Goal: Information Seeking & Learning: Learn about a topic

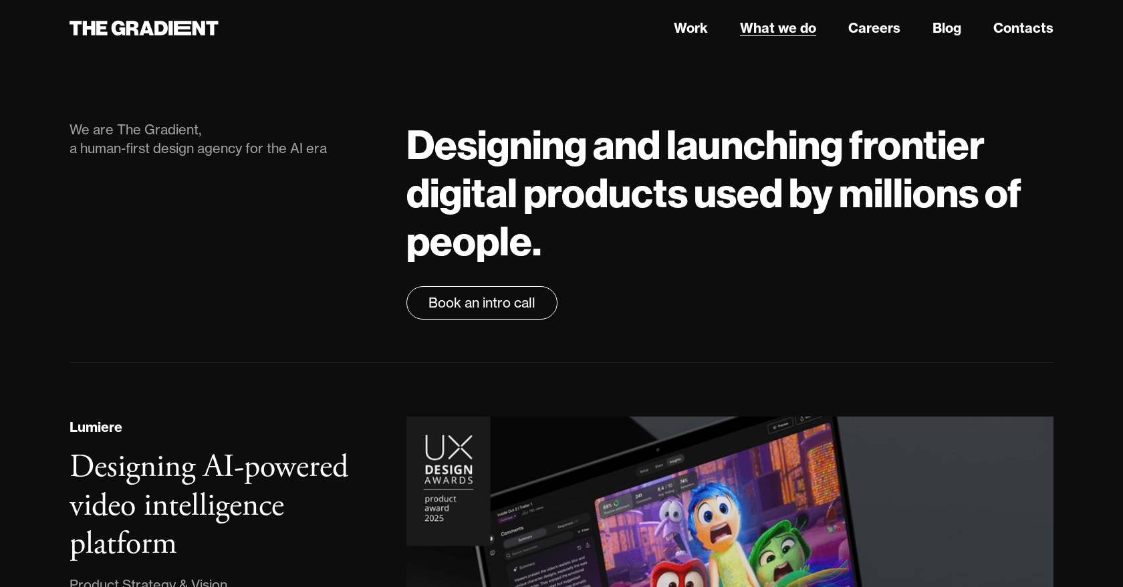
click at [774, 31] on link "What we do" at bounding box center [778, 28] width 76 height 20
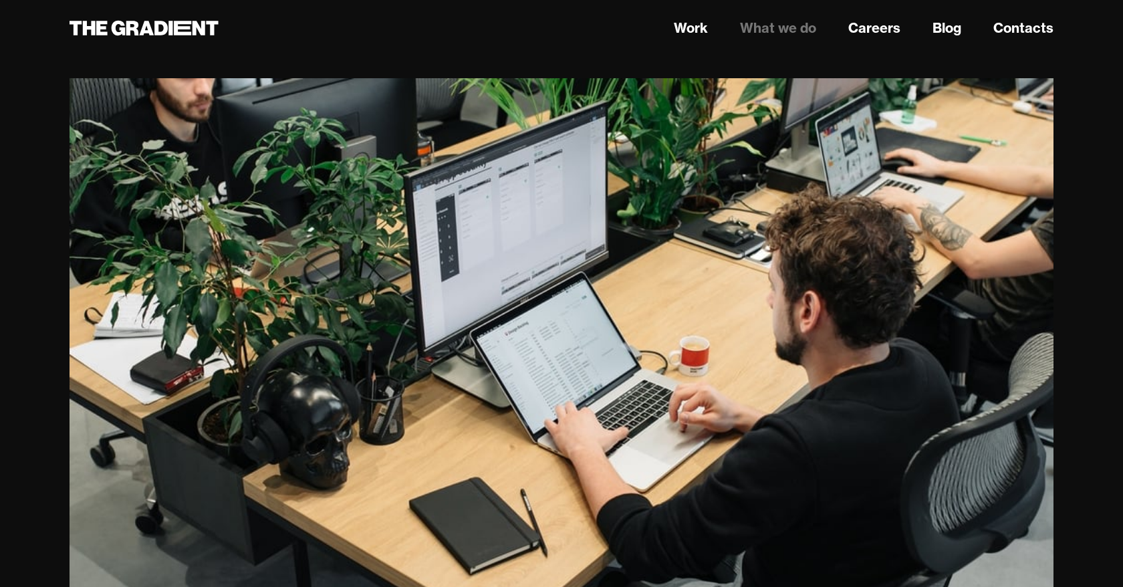
scroll to position [223, 0]
click at [995, 370] on img "2 of 6" at bounding box center [562, 406] width 984 height 657
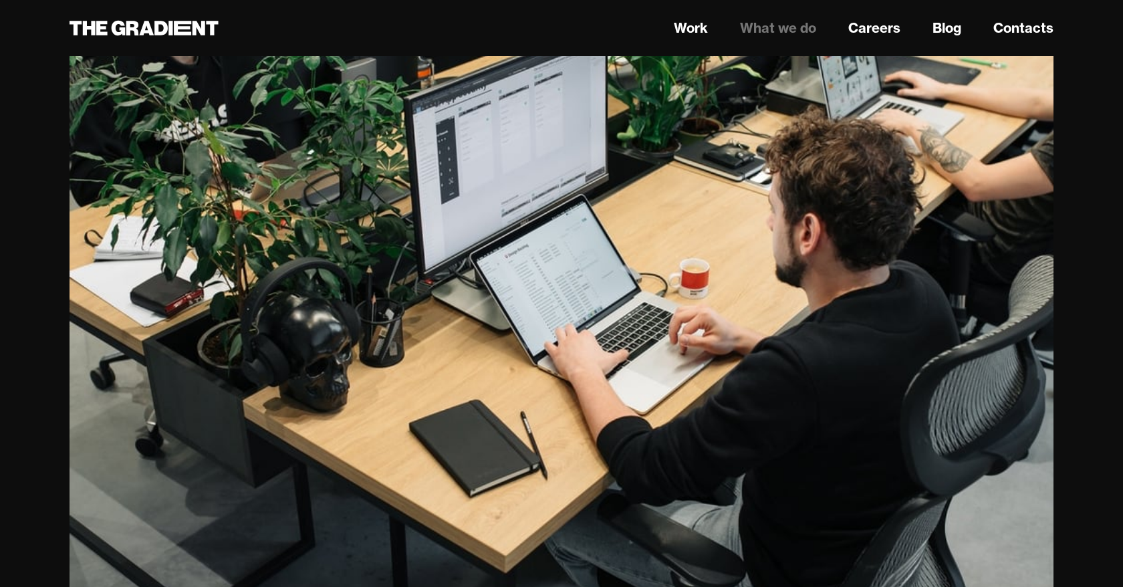
click at [958, 340] on img "2 of 6" at bounding box center [562, 329] width 984 height 657
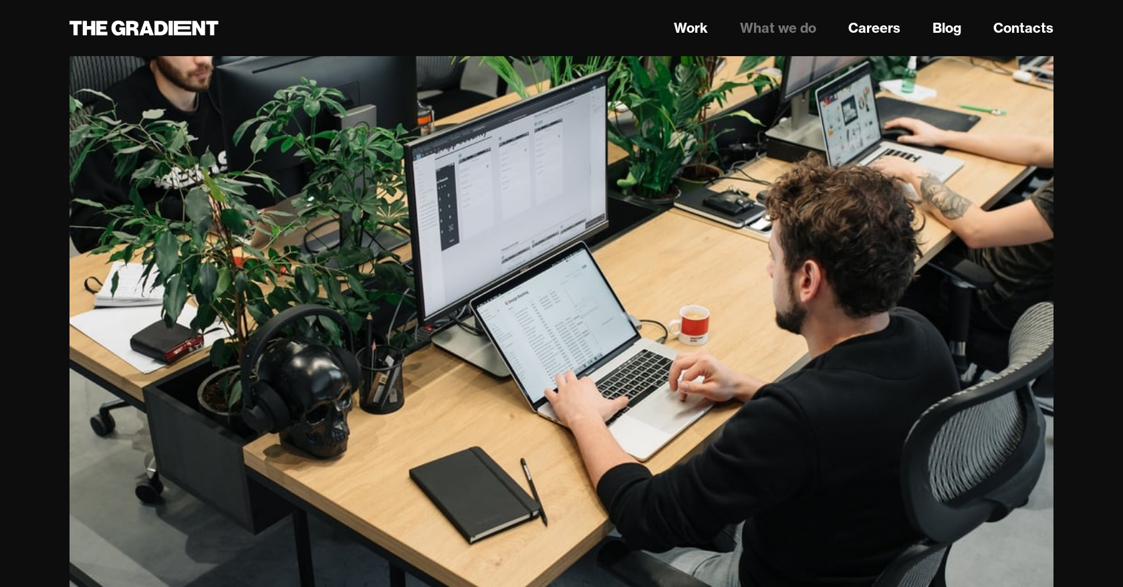
click at [808, 366] on img "2 of 6" at bounding box center [562, 375] width 984 height 657
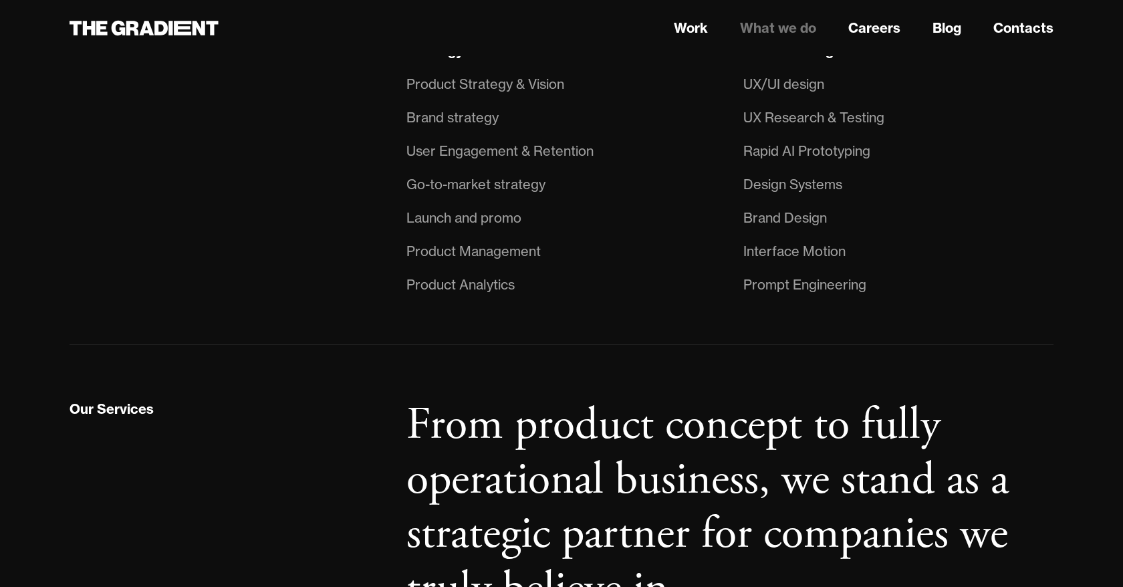
scroll to position [1407, 0]
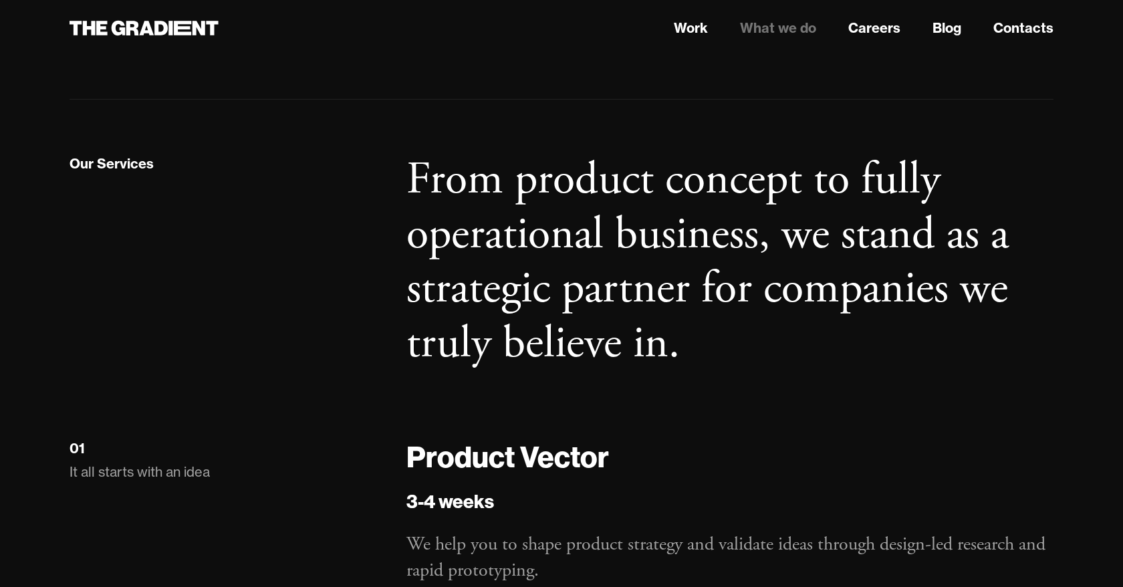
click at [610, 181] on h2 "From product concept to fully operational business, we stand as a strategic par…" at bounding box center [729, 262] width 647 height 218
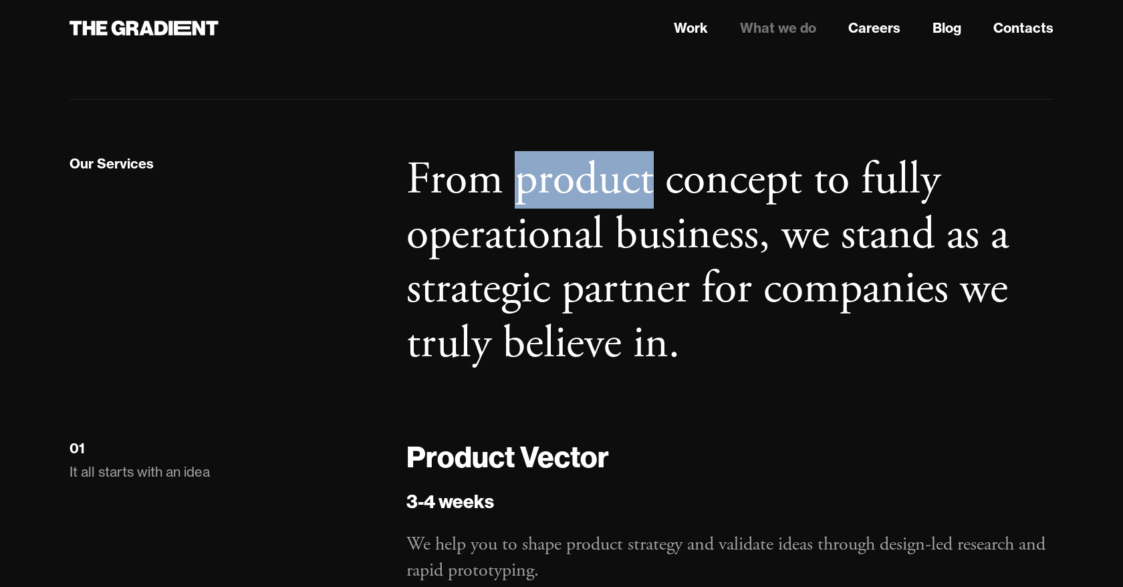
click at [610, 181] on h2 "From product concept to fully operational business, we stand as a strategic par…" at bounding box center [729, 262] width 647 height 218
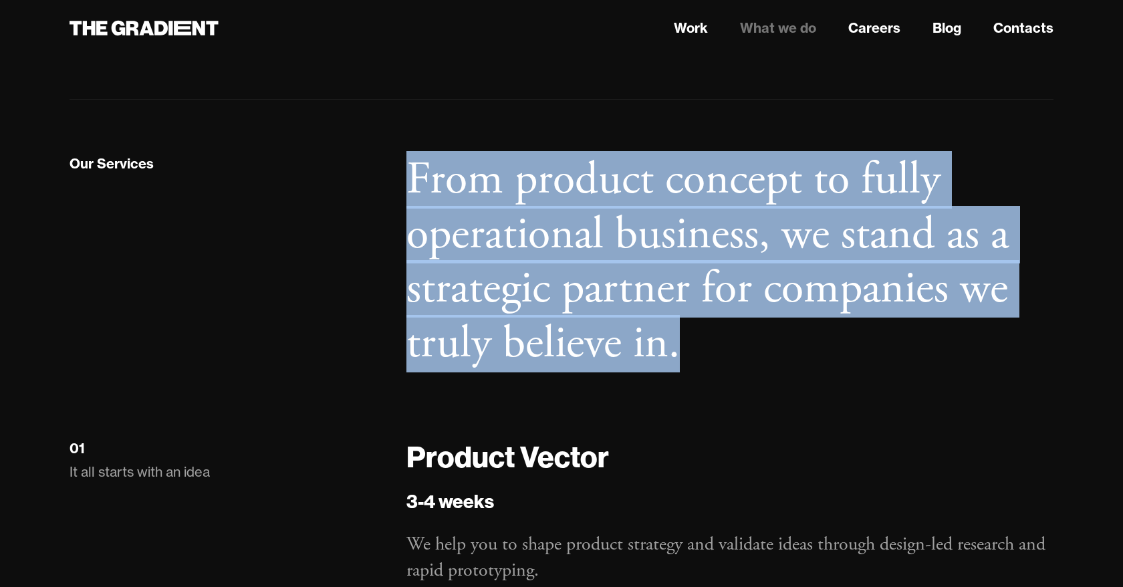
click at [631, 189] on h2 "From product concept to fully operational business, we stand as a strategic par…" at bounding box center [729, 262] width 647 height 218
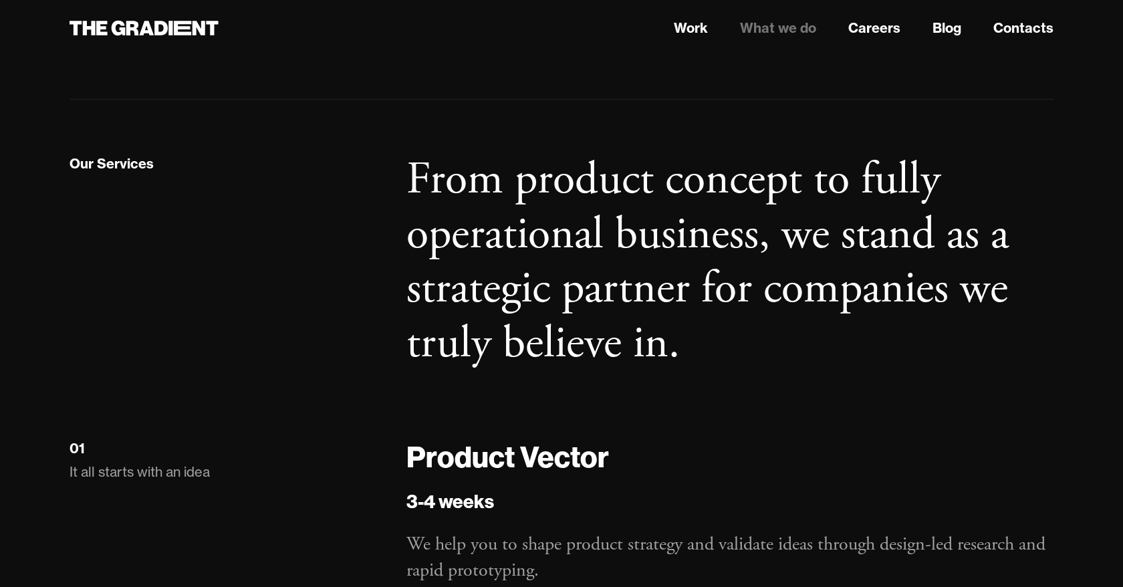
scroll to position [1581, 0]
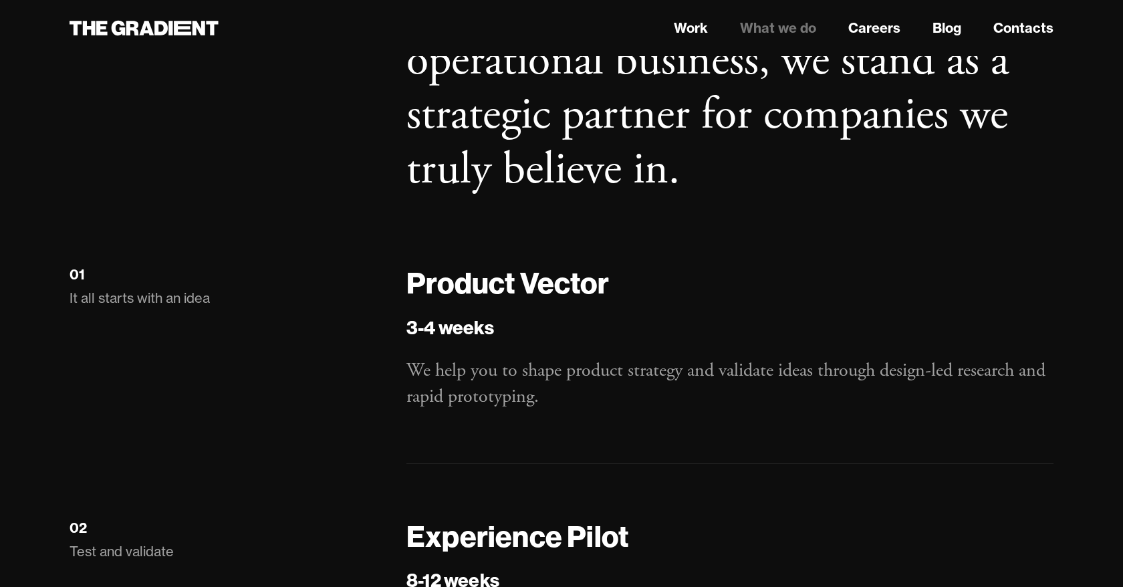
click at [517, 378] on p "We help you to shape product strategy and validate ideas through design-led res…" at bounding box center [729, 384] width 647 height 52
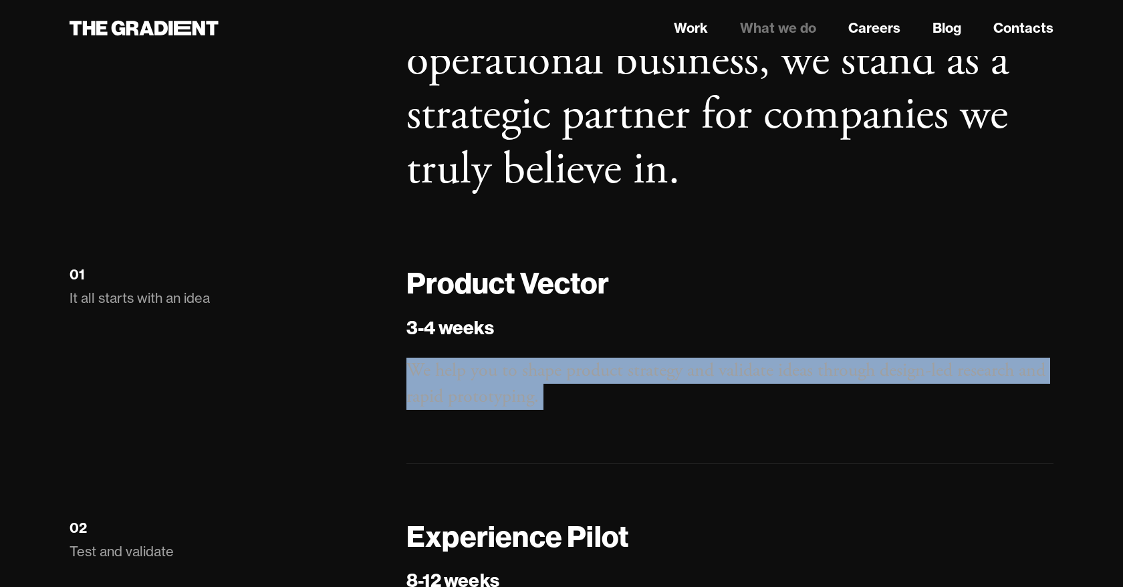
click at [552, 378] on p "We help you to shape product strategy and validate ideas through design-led res…" at bounding box center [729, 384] width 647 height 52
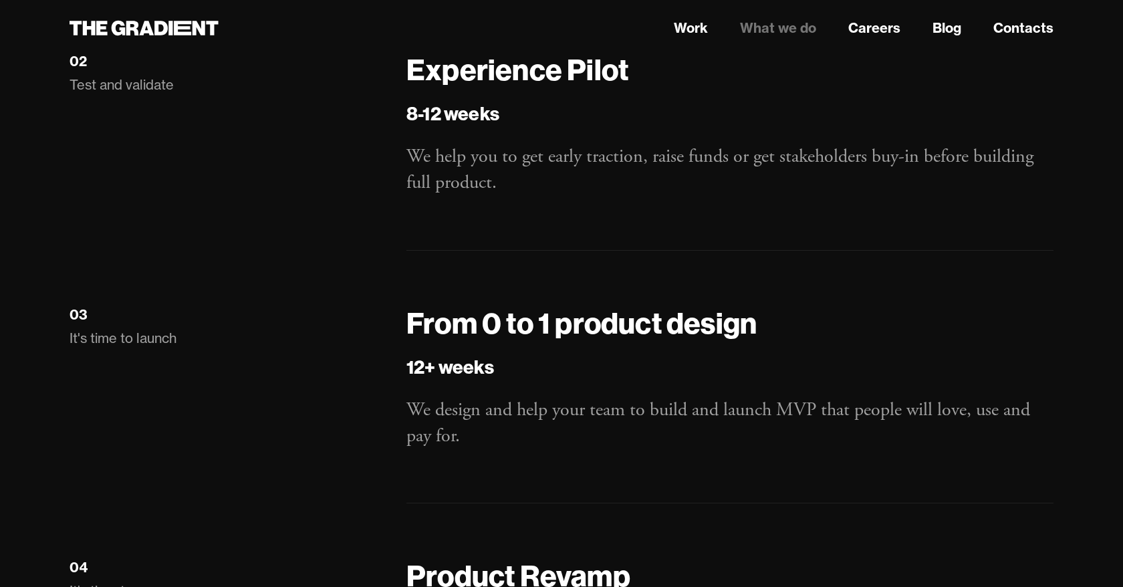
scroll to position [2157, 0]
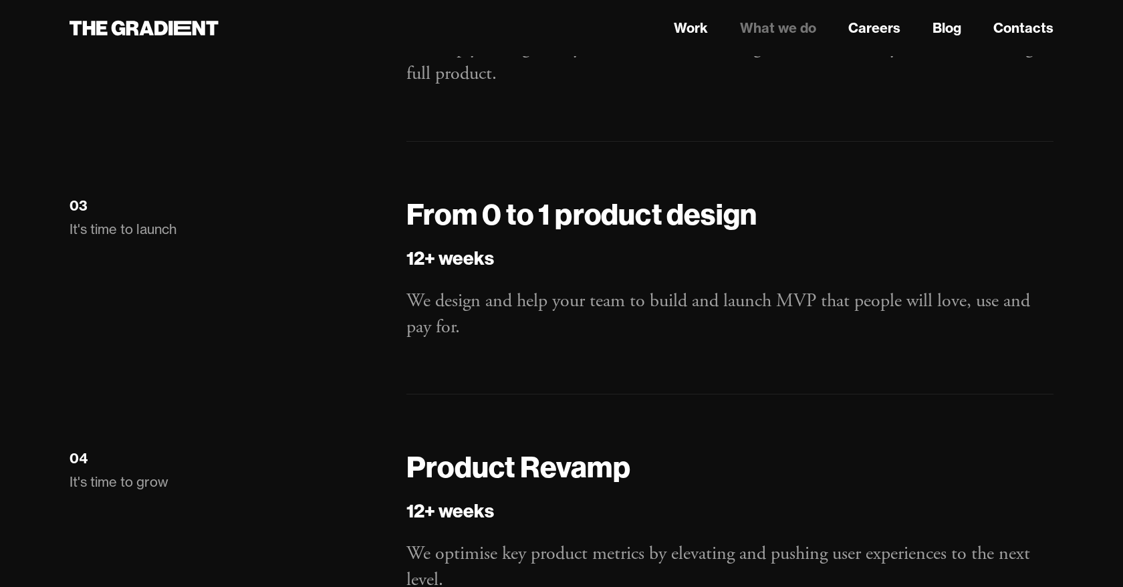
click at [649, 306] on p "We design and help your team to build and launch MVP that people will love, use…" at bounding box center [729, 314] width 647 height 52
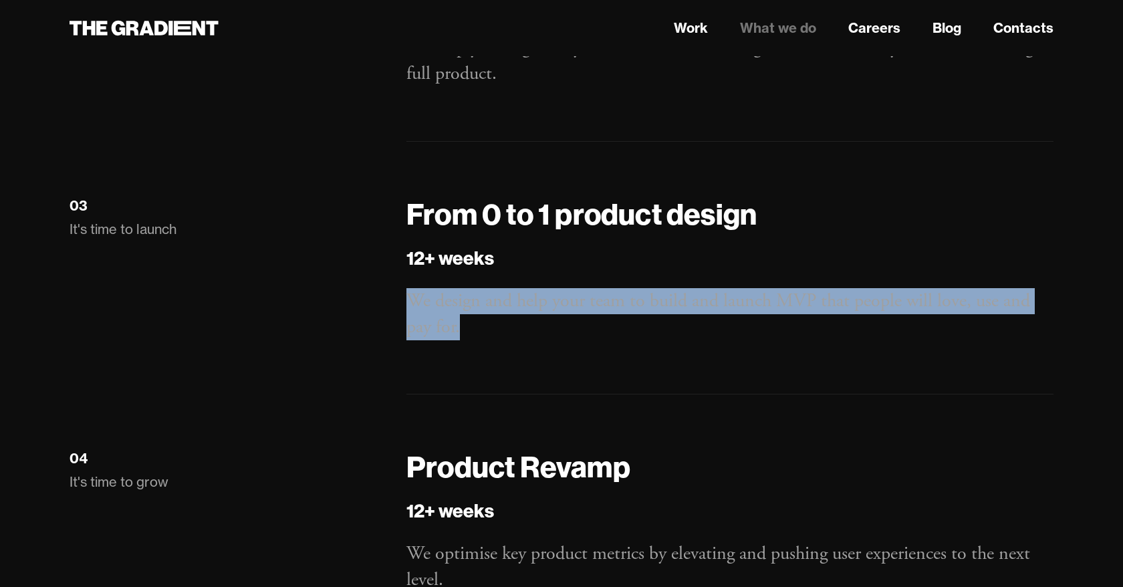
click at [649, 306] on p "We design and help your team to build and launch MVP that people will love, use…" at bounding box center [729, 314] width 647 height 52
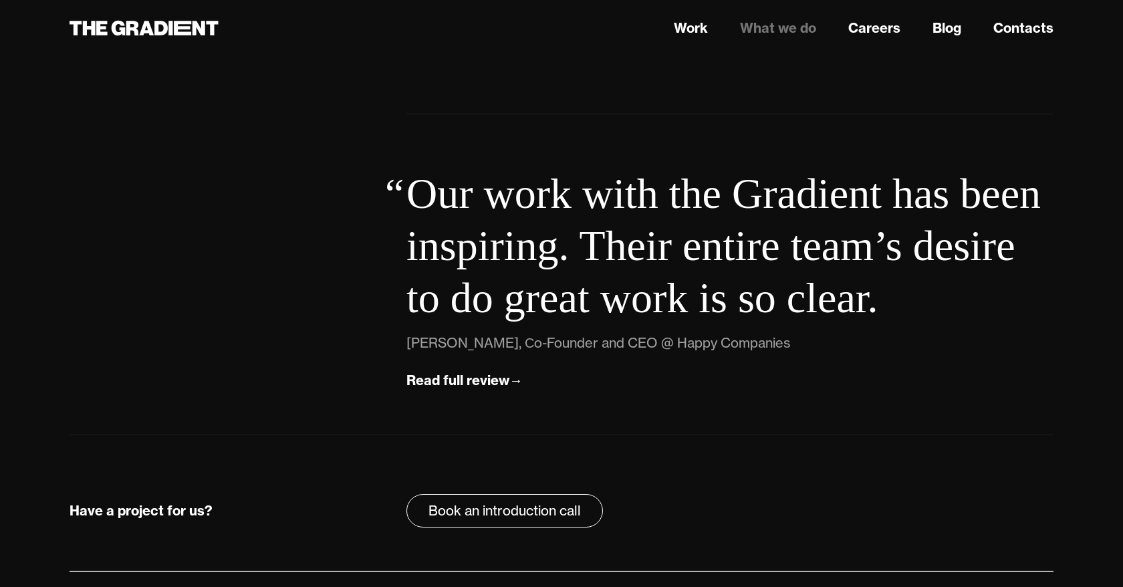
scroll to position [4780, 0]
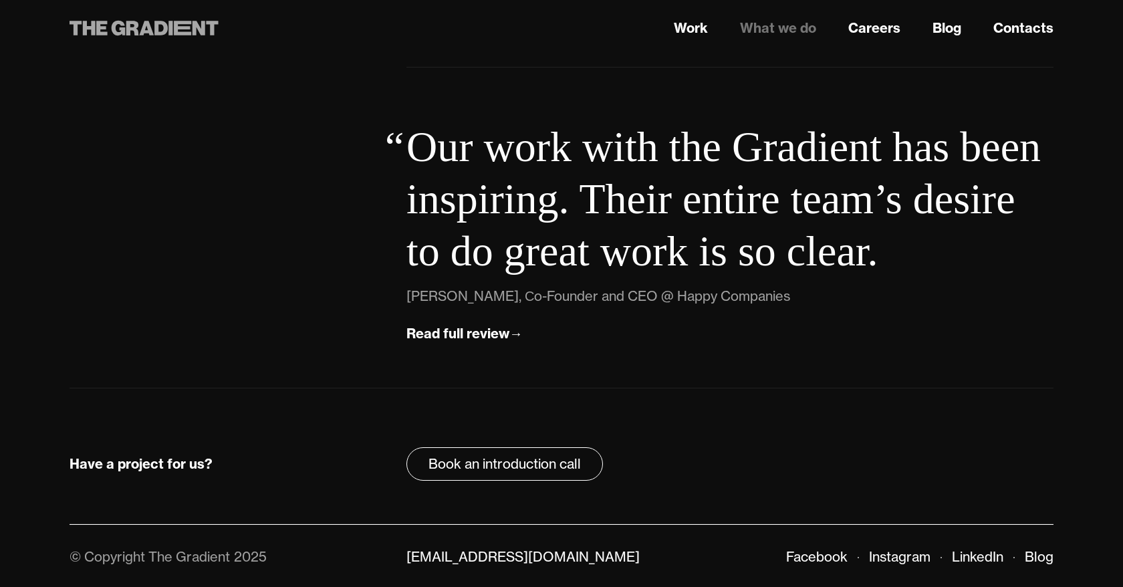
click at [179, 35] on icon at bounding box center [182, 28] width 17 height 15
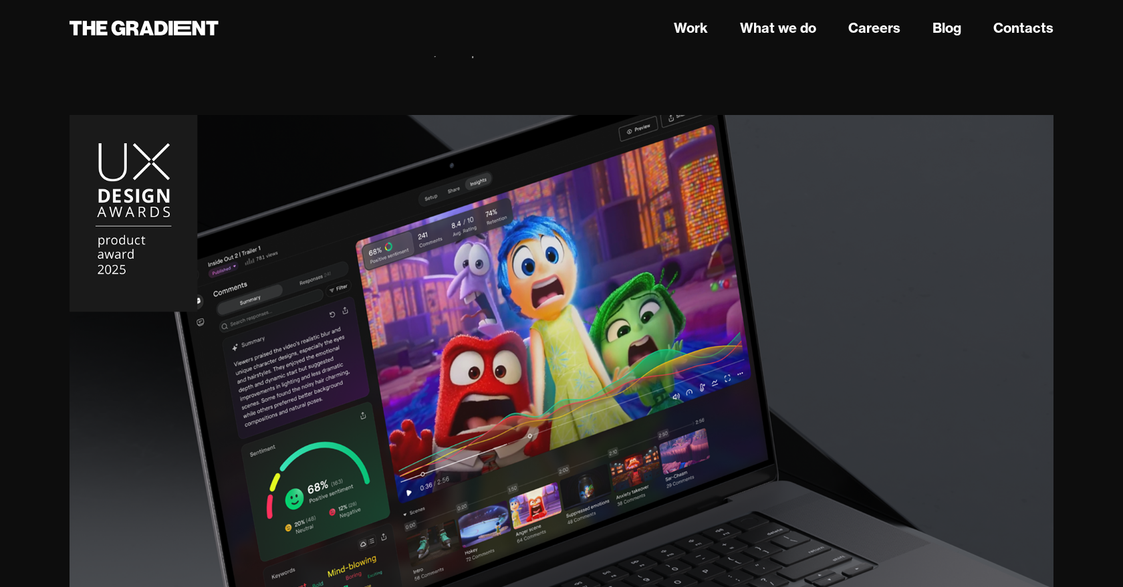
scroll to position [36, 0]
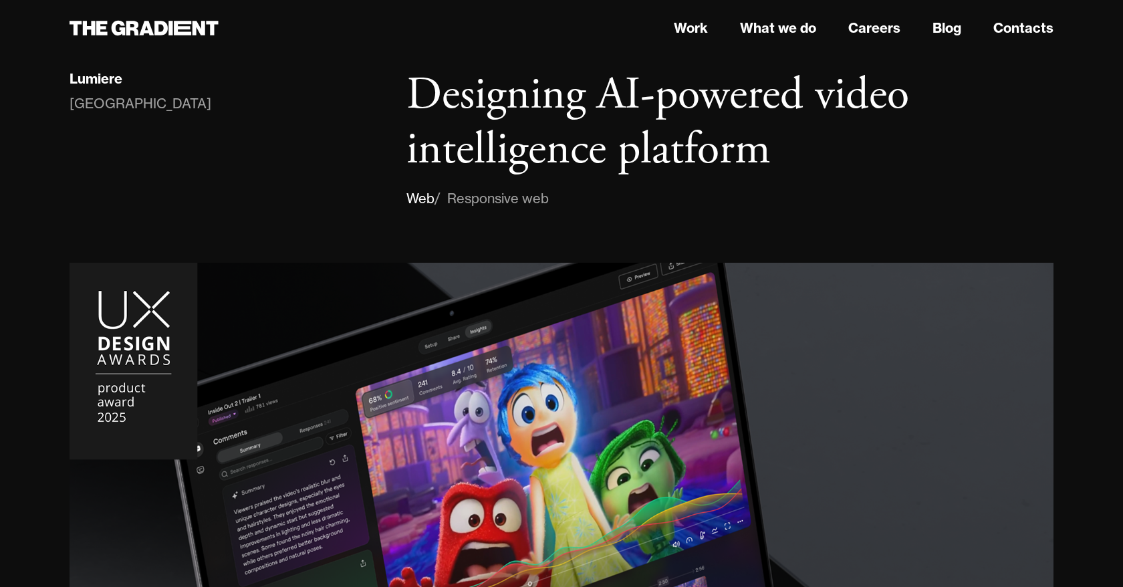
click at [417, 199] on div "Web" at bounding box center [420, 198] width 28 height 21
click at [475, 199] on div "/ Responsive web" at bounding box center [492, 198] width 114 height 21
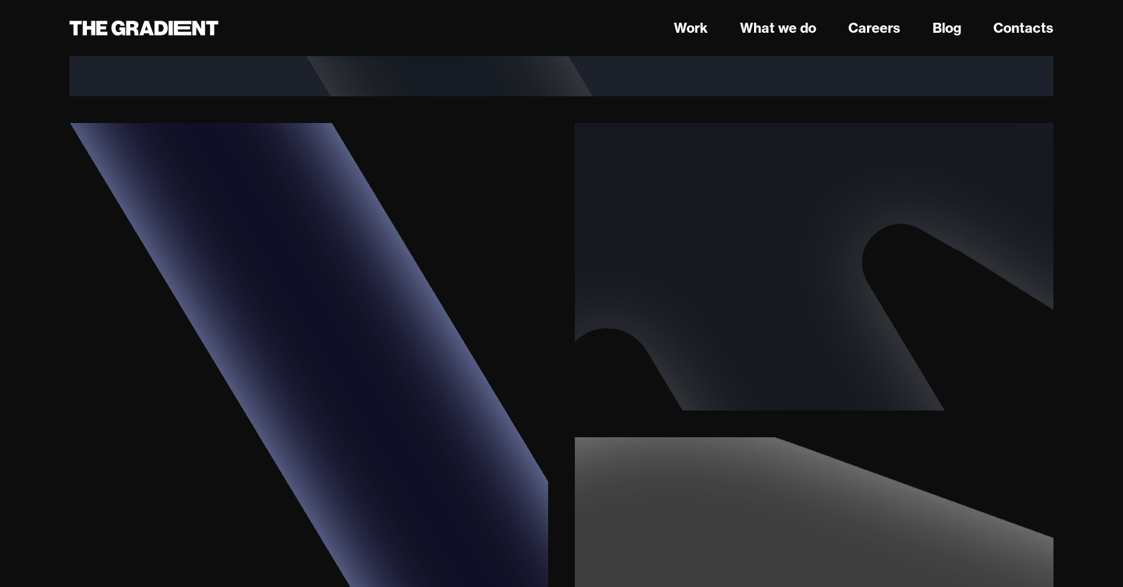
scroll to position [3289, 0]
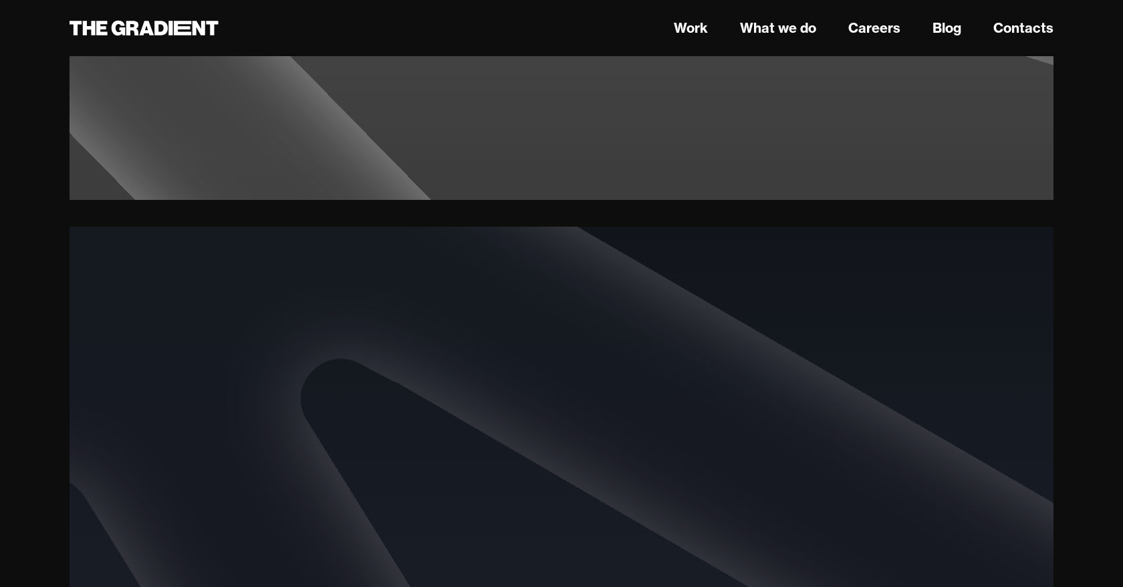
scroll to position [0, 0]
